Goal: Transaction & Acquisition: Purchase product/service

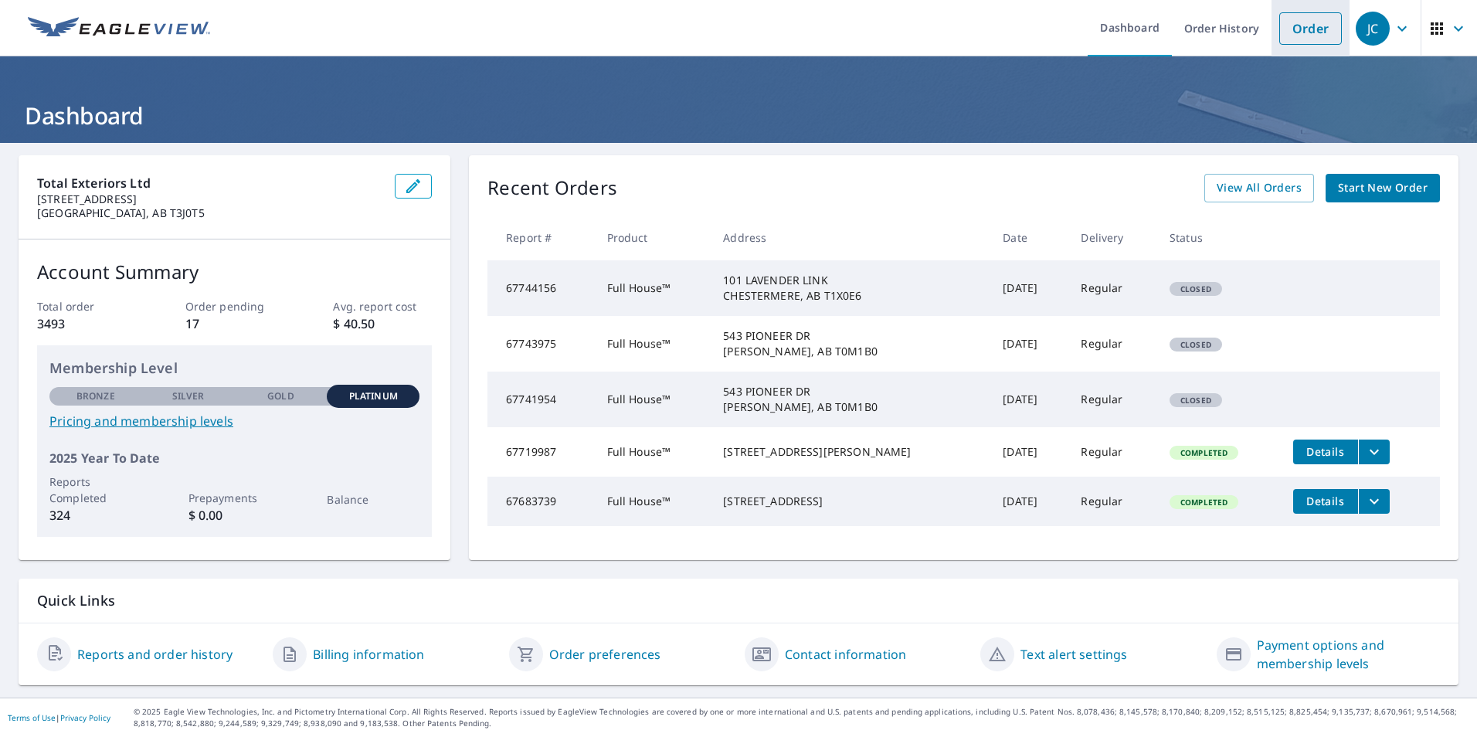
click at [1290, 36] on link "Order" at bounding box center [1310, 28] width 63 height 32
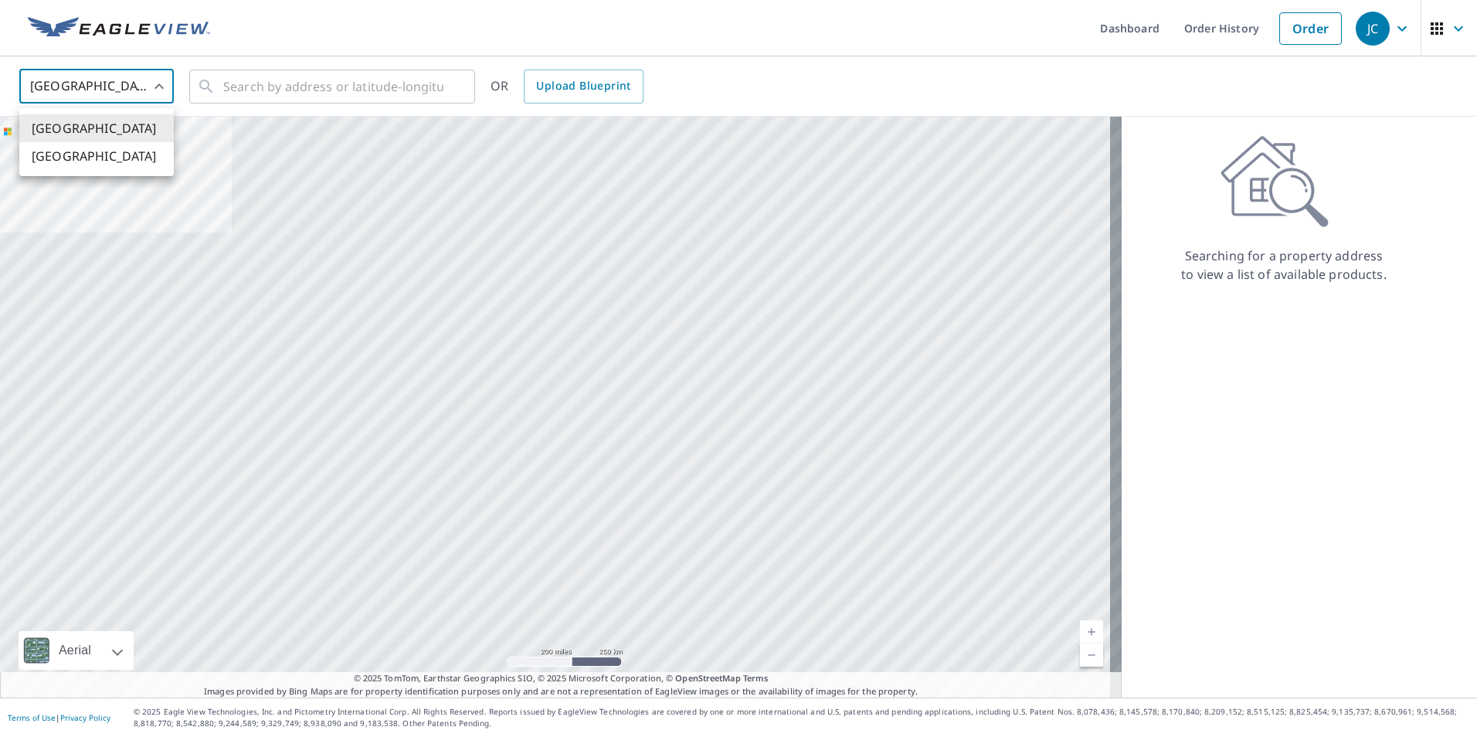
click at [156, 89] on body "JC JC Dashboard Order History Order JC United States US ​ ​ OR Upload Blueprint…" at bounding box center [738, 368] width 1477 height 737
click at [134, 155] on li "[GEOGRAPHIC_DATA]" at bounding box center [96, 156] width 155 height 28
type input "CA"
click at [237, 94] on input "text" at bounding box center [333, 86] width 220 height 43
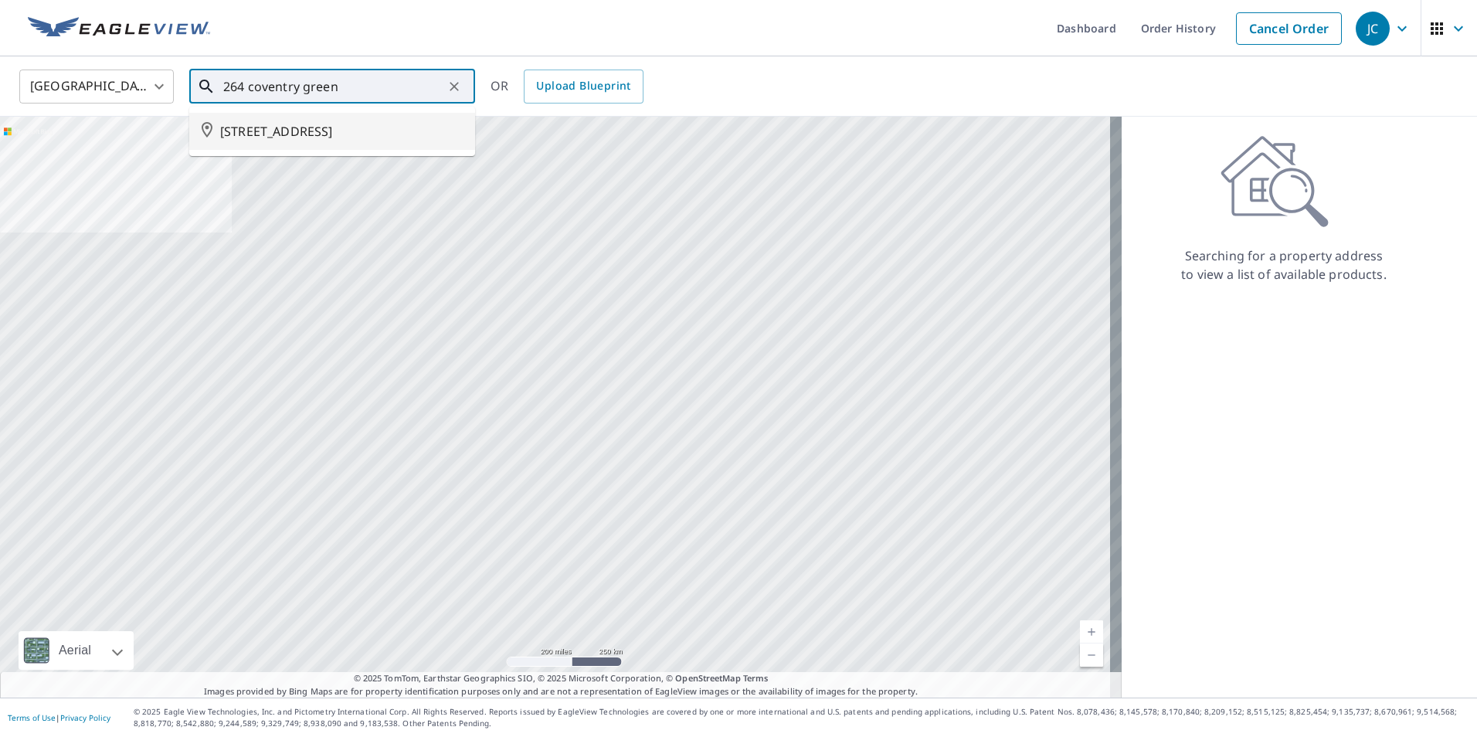
click at [263, 141] on span "[STREET_ADDRESS]" at bounding box center [341, 131] width 243 height 19
type input "[STREET_ADDRESS]"
